Goal: Task Accomplishment & Management: Use online tool/utility

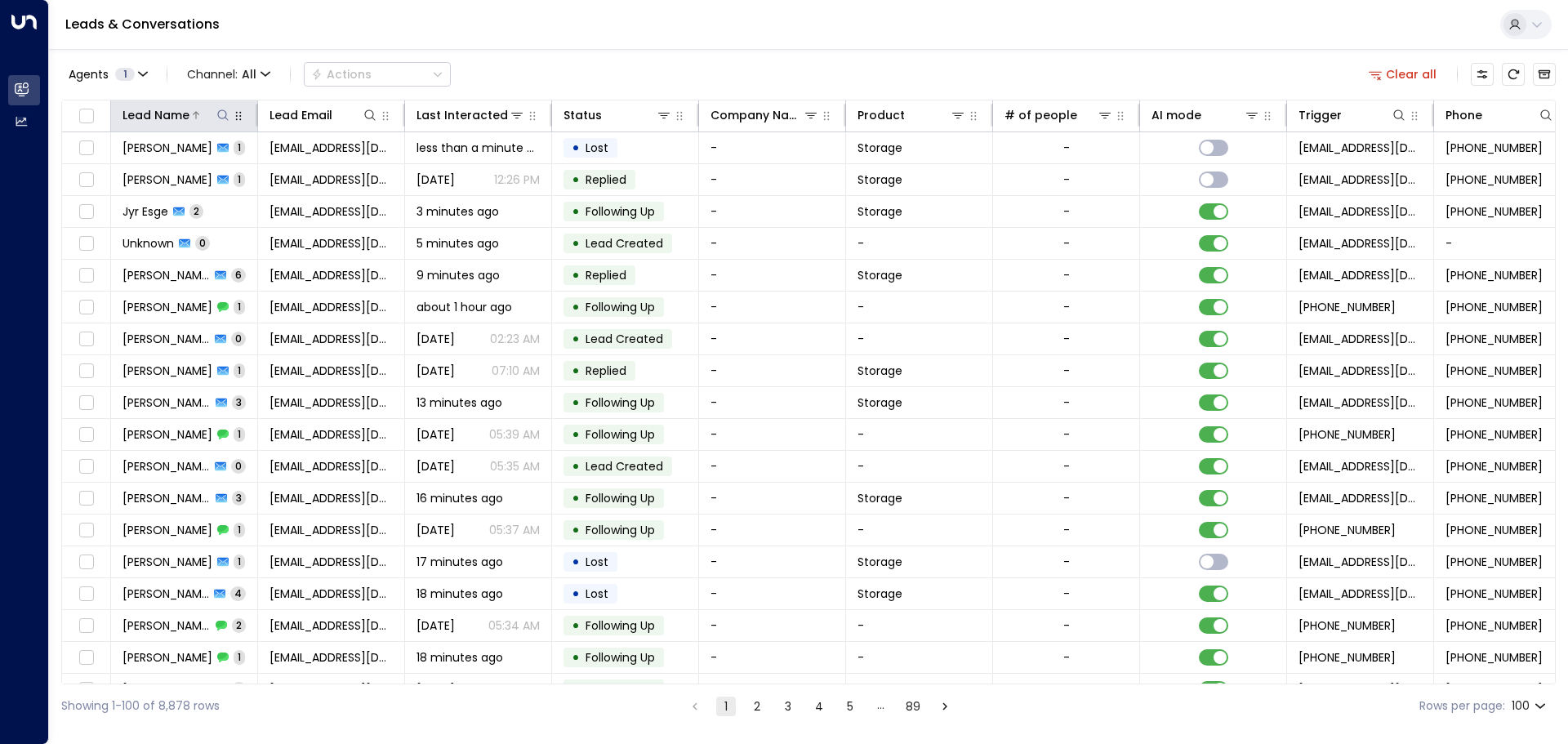
click at [223, 112] on icon at bounding box center [222, 115] width 13 height 13
click at [140, 175] on input "text" at bounding box center [223, 174] width 226 height 30
type input "*******"
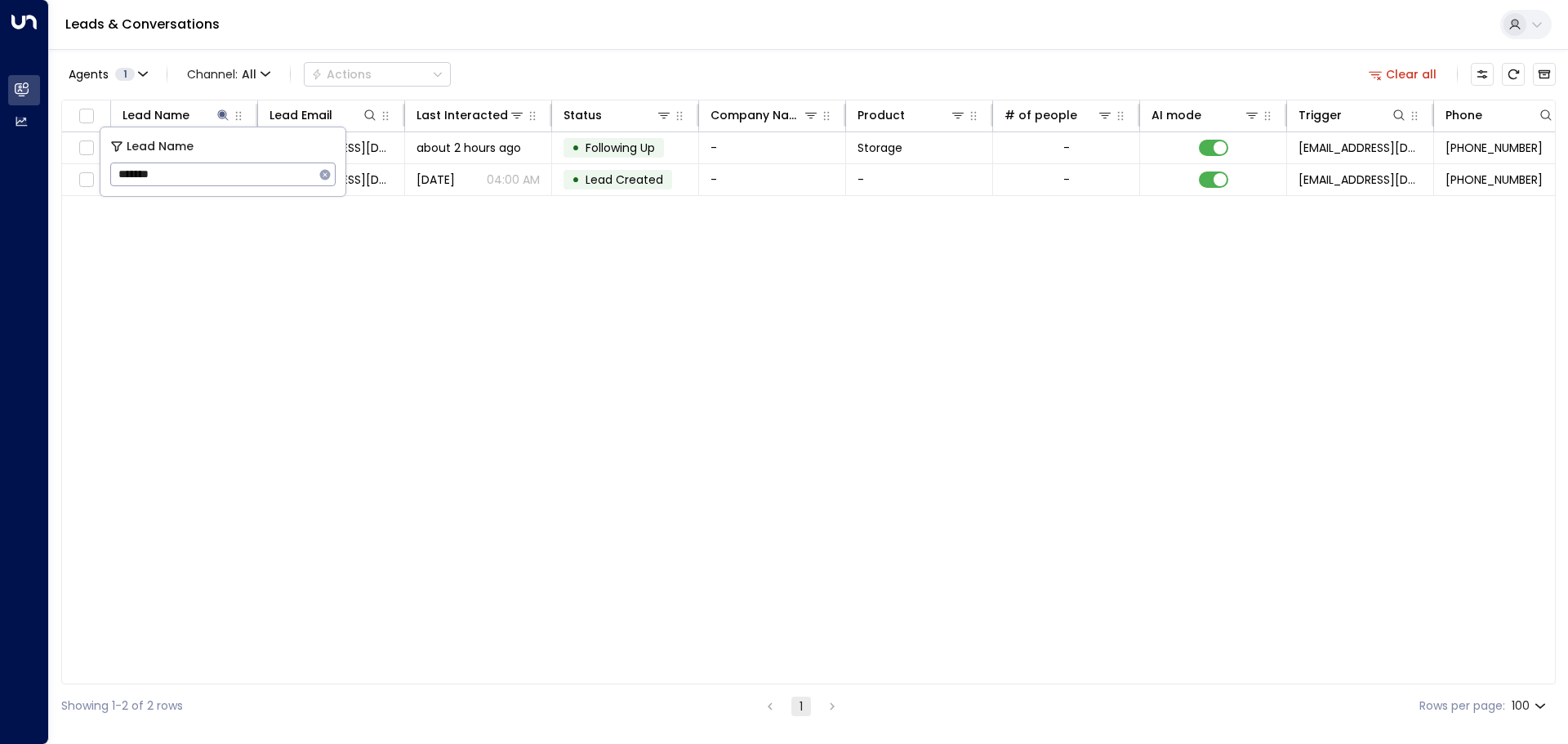
click at [336, 209] on div "Lead Name Lead Email Last Interacted Status Company Name Product # of people AI…" at bounding box center [809, 392] width 1495 height 585
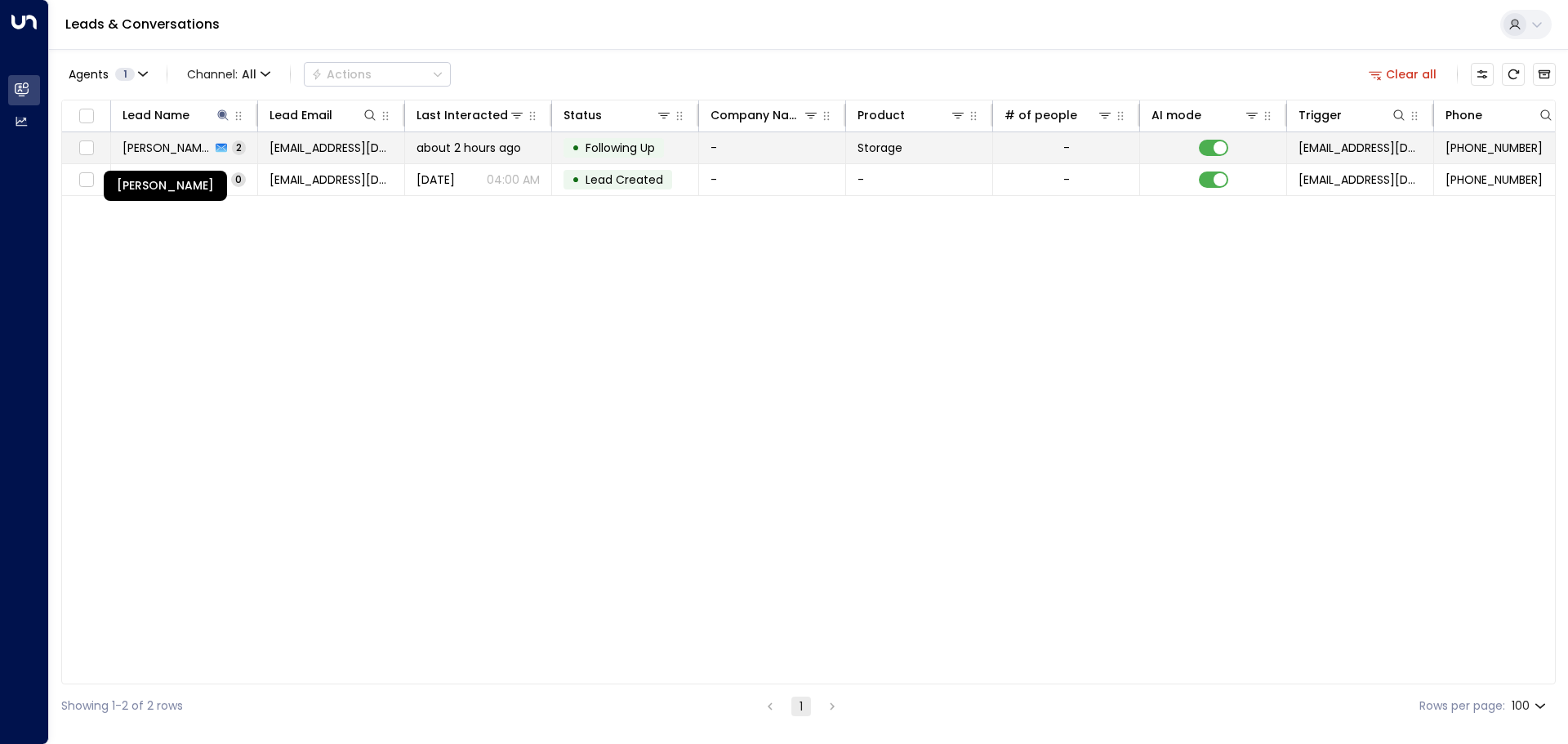
click at [171, 151] on span "[PERSON_NAME]" at bounding box center [167, 147] width 89 height 16
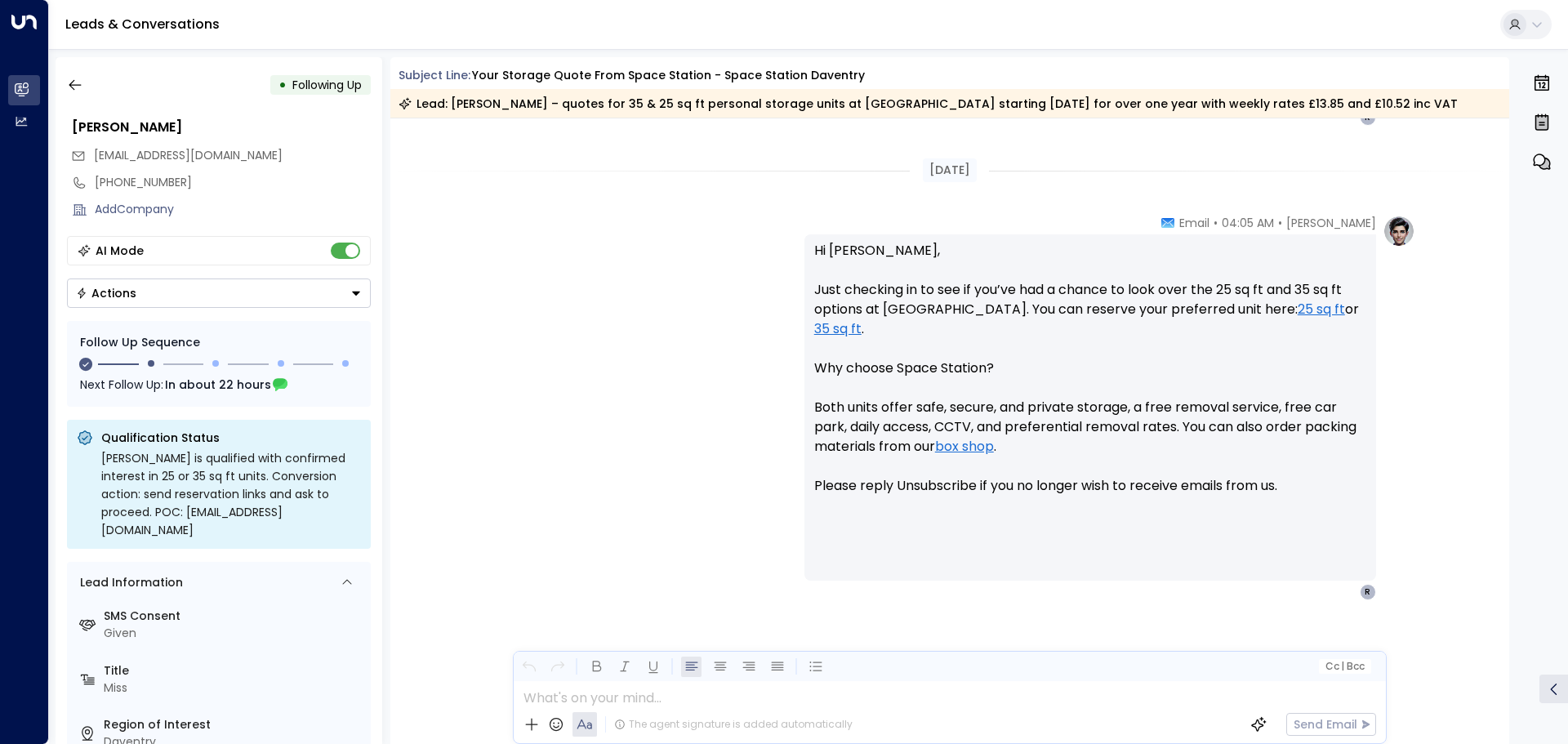
scroll to position [1028, 0]
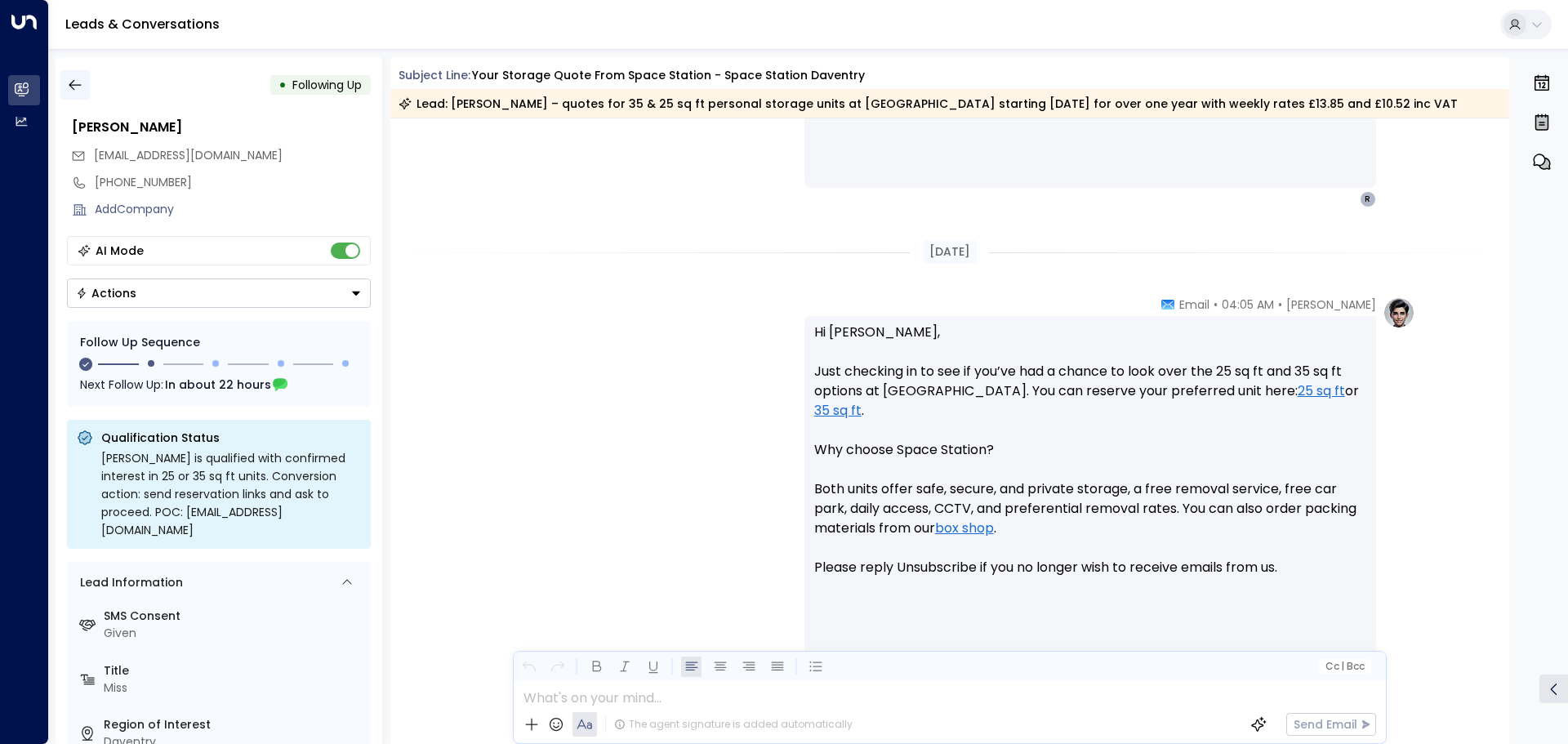
click at [79, 84] on icon "button" at bounding box center [75, 84] width 16 height 16
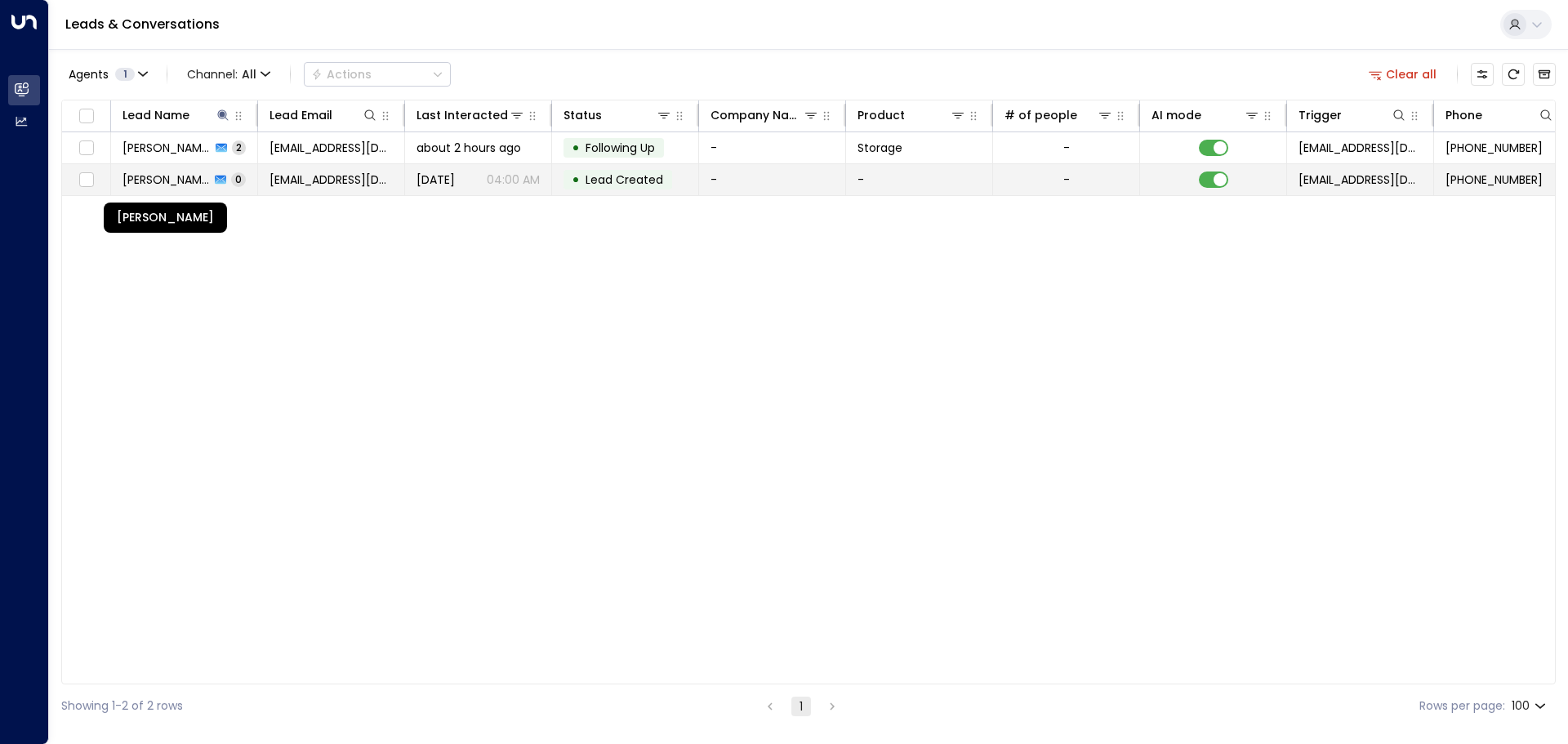
click at [166, 179] on span "[PERSON_NAME]" at bounding box center [166, 179] width 88 height 16
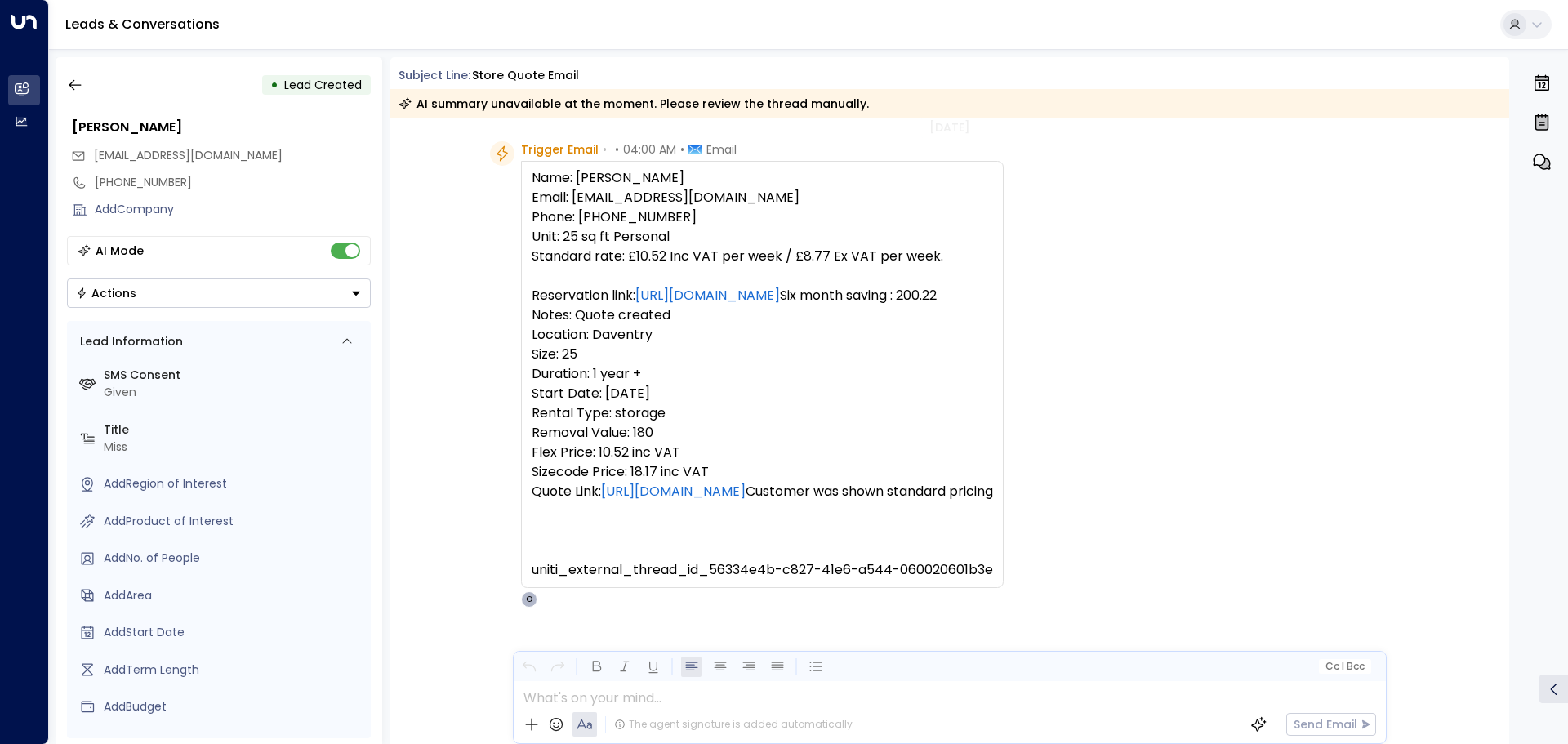
scroll to position [116, 0]
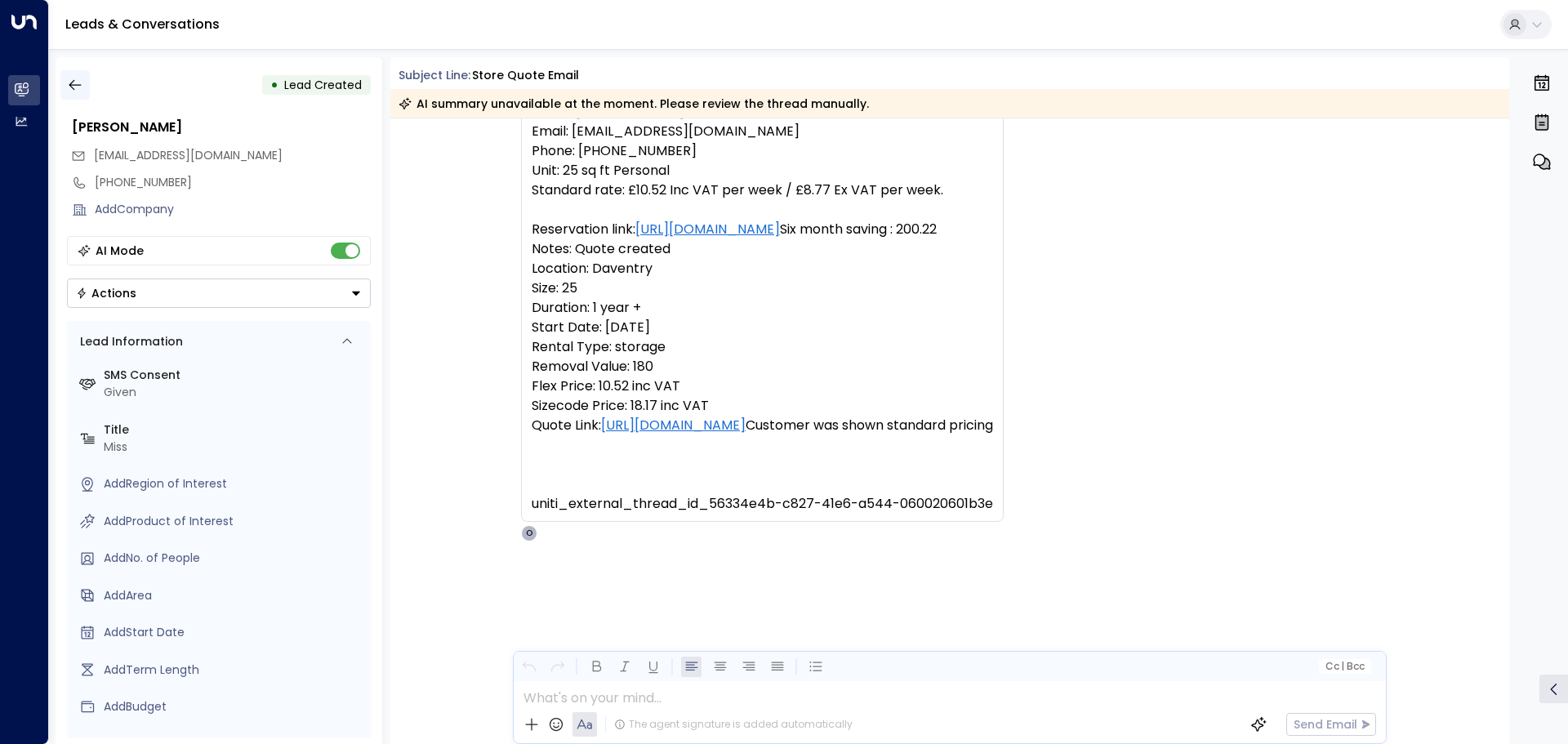
click at [73, 89] on icon "button" at bounding box center [75, 84] width 16 height 16
